Goal: Book appointment/travel/reservation

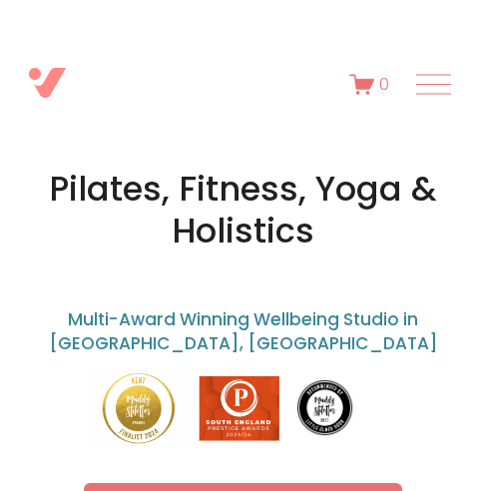
click at [440, 94] on div at bounding box center [433, 94] width 35 height 1
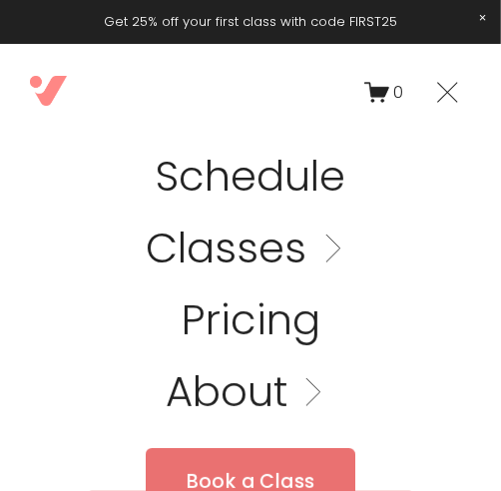
click at [279, 143] on div "Schedule" at bounding box center [250, 177] width 501 height 72
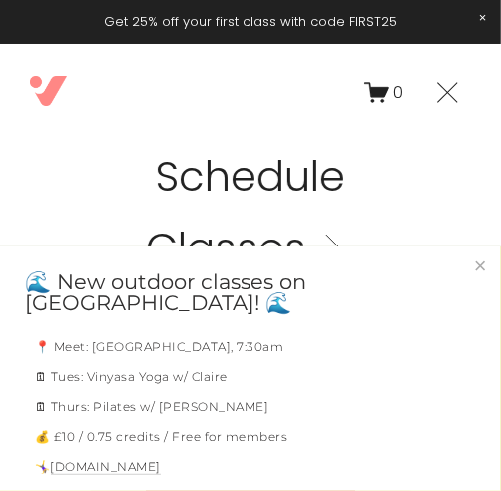
click at [463, 263] on link "Close" at bounding box center [480, 266] width 35 height 35
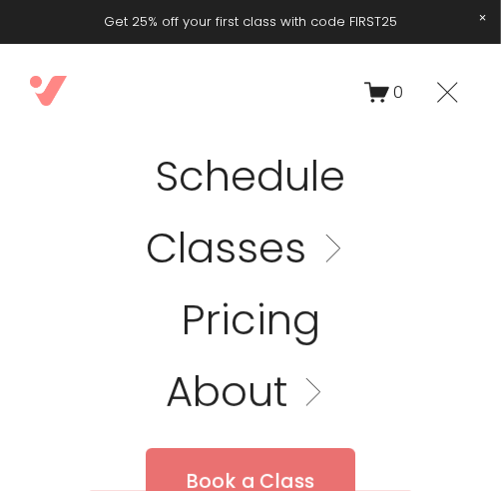
click at [284, 173] on link "Schedule" at bounding box center [251, 177] width 190 height 42
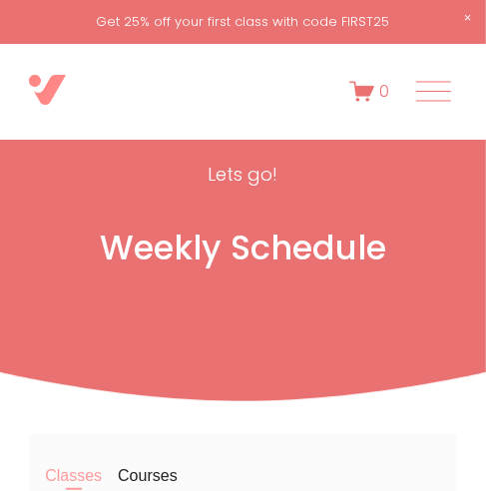
click at [63, 99] on img at bounding box center [47, 90] width 37 height 30
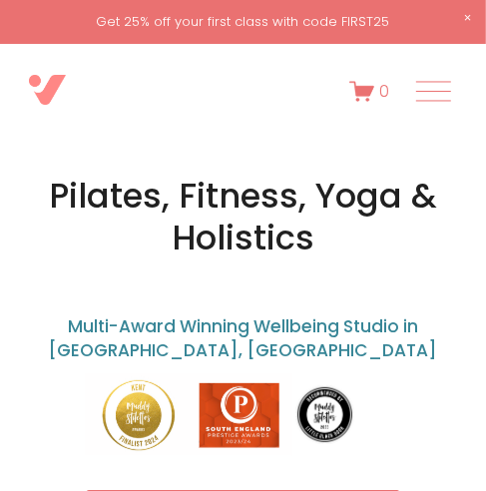
click at [432, 90] on div at bounding box center [433, 91] width 35 height 35
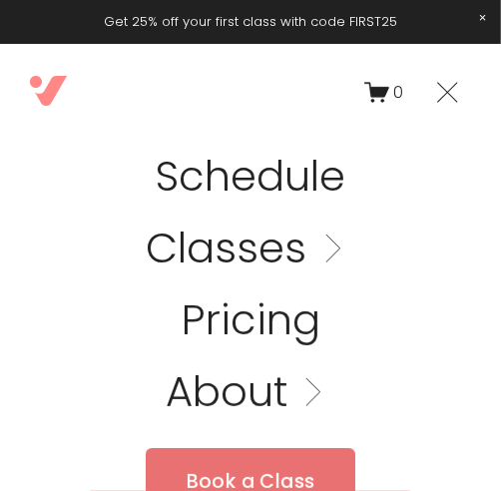
click at [291, 183] on link "Schedule" at bounding box center [251, 177] width 190 height 42
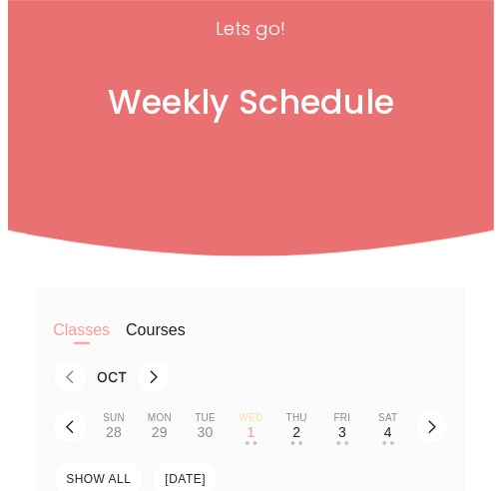
scroll to position [1, 0]
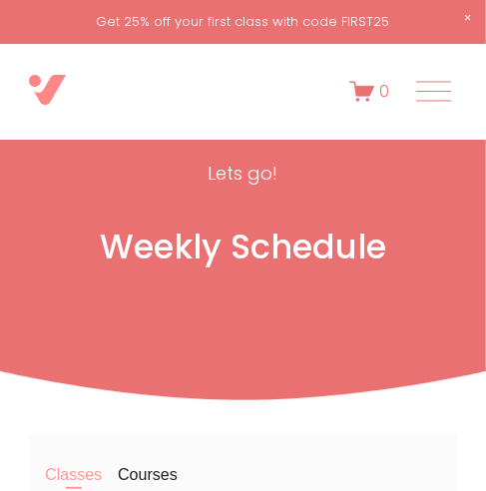
click at [420, 91] on div at bounding box center [433, 91] width 35 height 35
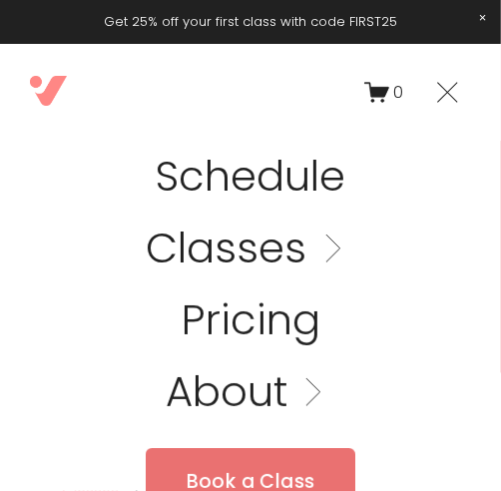
click at [271, 247] on link "Folder: Classes" at bounding box center [250, 249] width 209 height 42
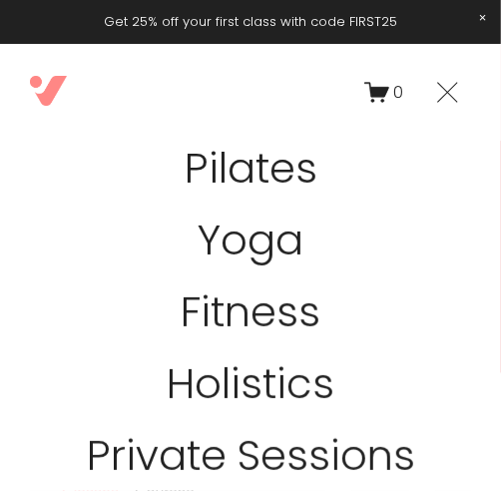
scroll to position [0, 0]
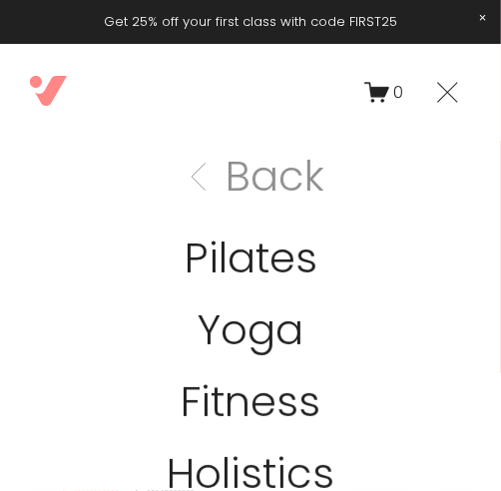
click at [273, 267] on link "Pilates" at bounding box center [251, 258] width 133 height 42
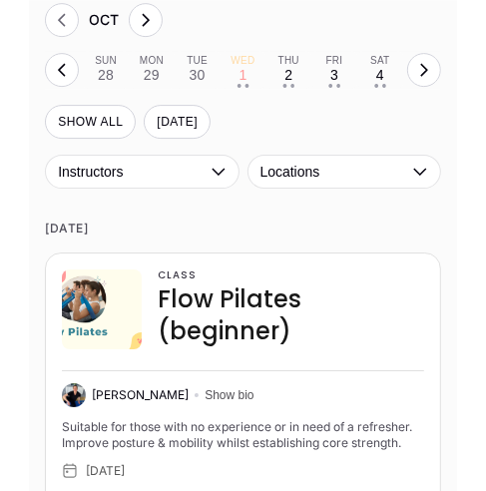
scroll to position [1893, 0]
click at [283, 72] on button "Thu 2 • •" at bounding box center [288, 70] width 46 height 38
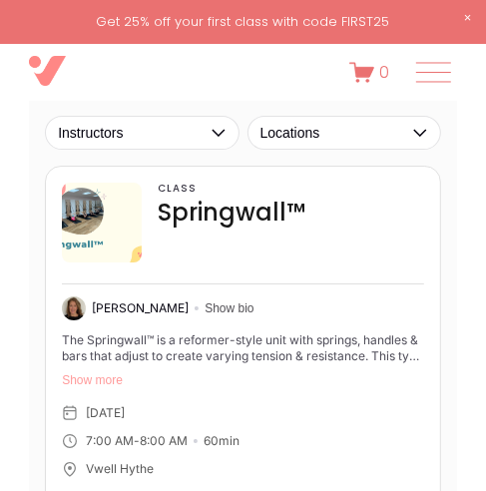
scroll to position [1935, 0]
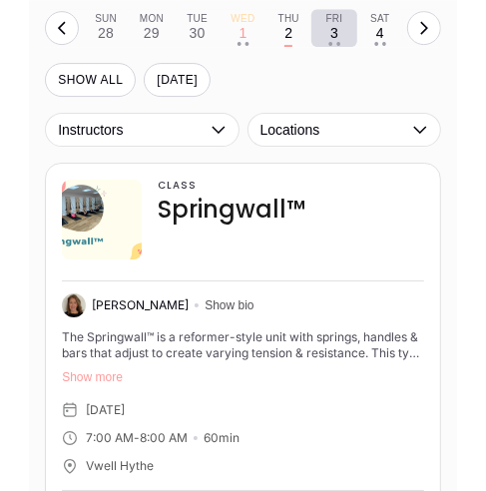
click at [320, 38] on button "Fri 3 • •" at bounding box center [334, 28] width 46 height 38
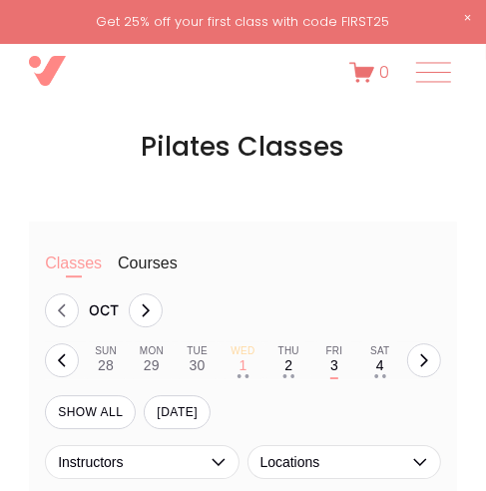
scroll to position [1606, 0]
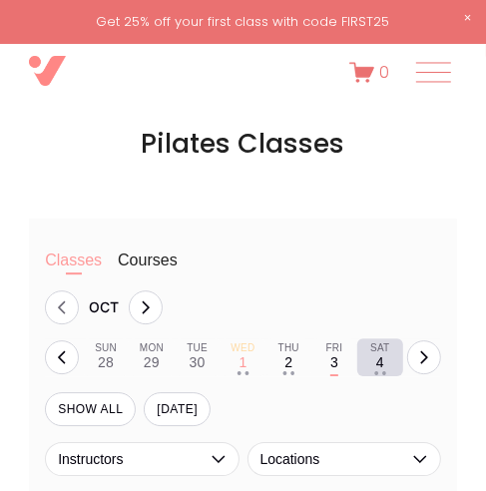
click at [382, 364] on div "4" at bounding box center [380, 362] width 8 height 16
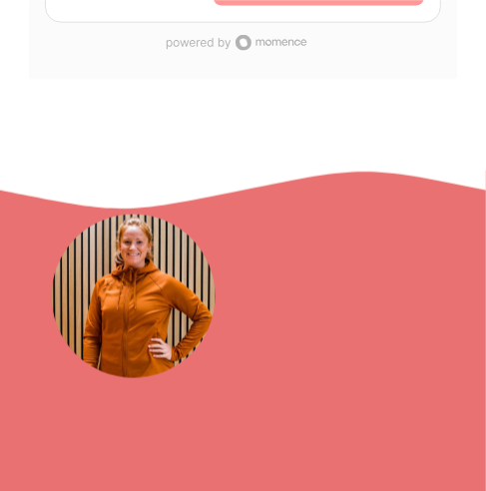
scroll to position [2881, 0]
